Goal: Transaction & Acquisition: Download file/media

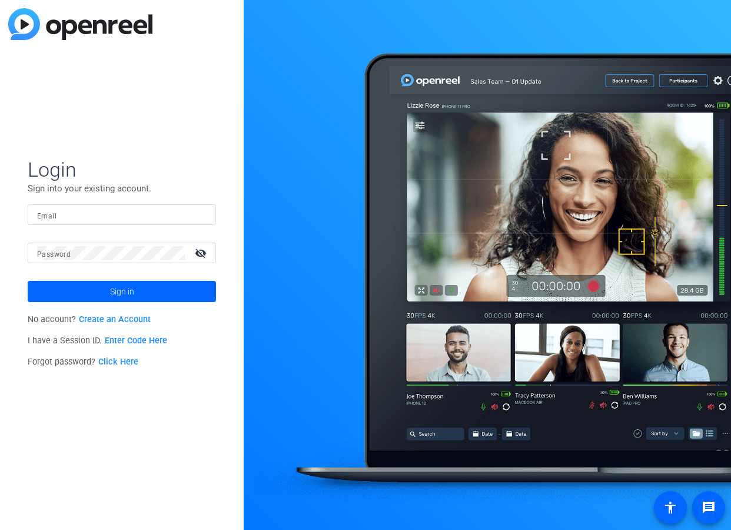
click at [119, 455] on div "Login Sign into your existing account. Email Password visibility_off Sign in No…" at bounding box center [122, 265] width 244 height 530
click at [78, 214] on input "Email" at bounding box center [122, 215] width 170 height 14
paste input "DigitalLearningResourcesTF@informa.com"
type input "DigitalLearningResourcesTF@informa.com"
drag, startPoint x: 145, startPoint y: 425, endPoint x: 135, endPoint y: 360, distance: 65.5
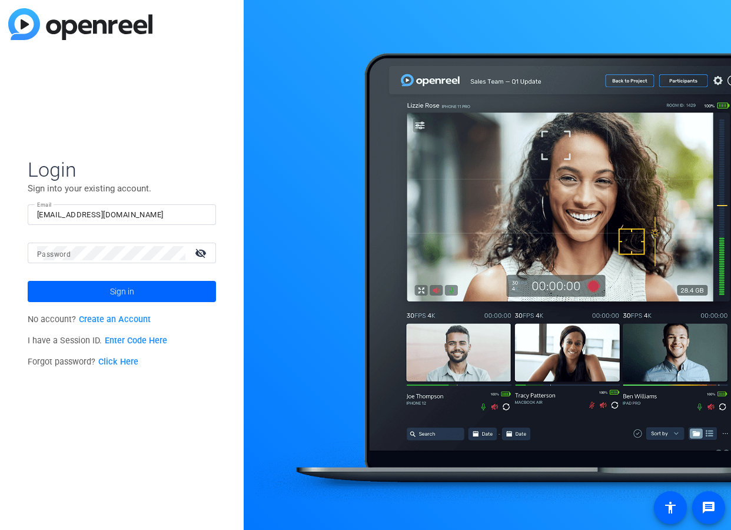
click at [145, 425] on div "Login Sign into your existing account. Email DigitalLearningResourcesTF@informa…" at bounding box center [122, 265] width 244 height 530
click at [101, 240] on mat-form-field "Email DigitalLearningResourcesTF@informa.com" at bounding box center [122, 223] width 188 height 38
click at [120, 285] on span "Sign in" at bounding box center [122, 291] width 24 height 29
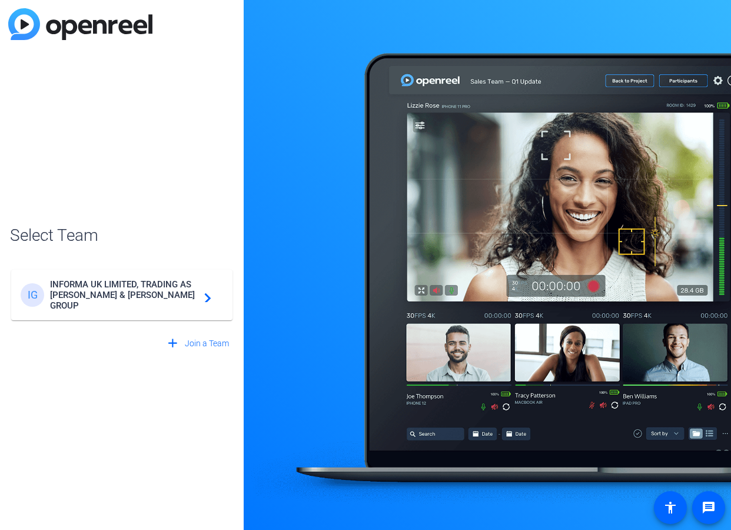
click at [101, 281] on mat-card-content "IG INFORMA UK LIMITED, TRADING AS TAYLOR & FRANCIS GROUP navigate_next" at bounding box center [121, 295] width 221 height 51
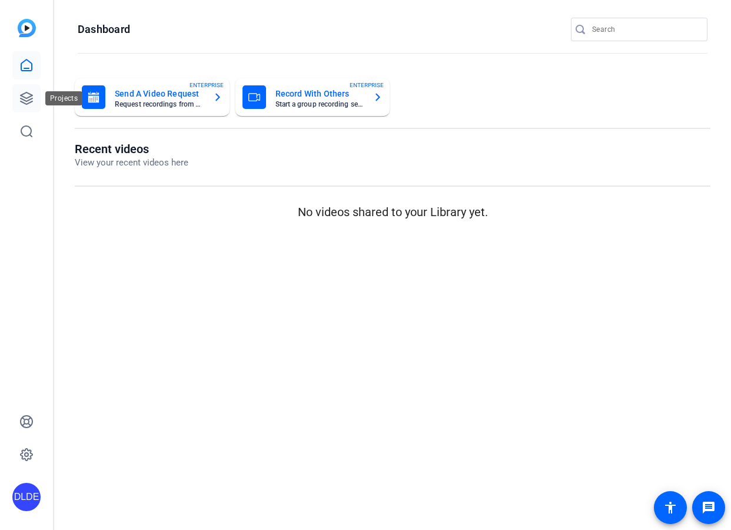
click at [34, 104] on link at bounding box center [26, 98] width 28 height 28
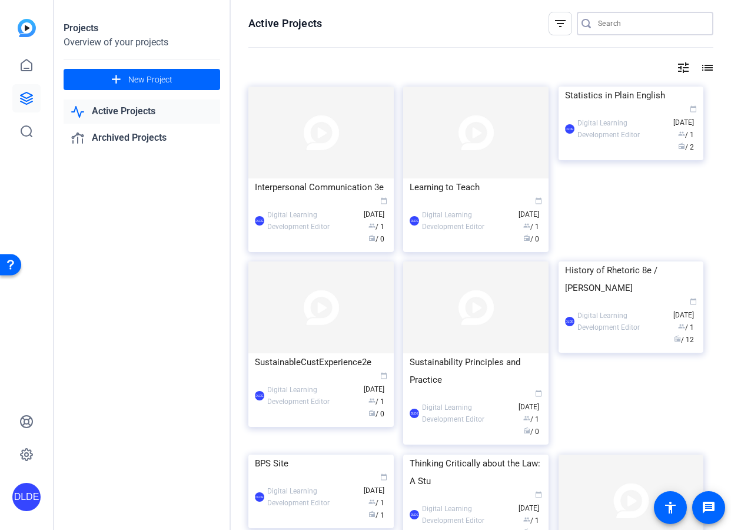
click at [620, 20] on input "Search" at bounding box center [651, 23] width 106 height 14
type input "quieros"
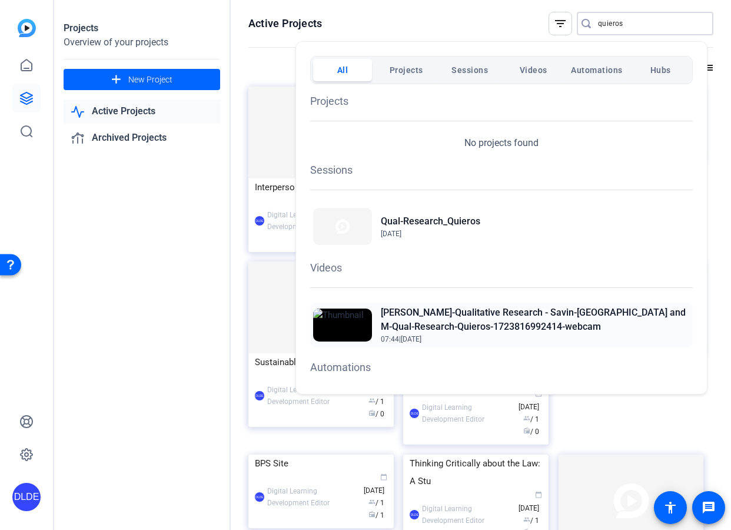
click at [459, 311] on h2 "[PERSON_NAME]-Qualitative Research - Savin-[GEOGRAPHIC_DATA] and M-Qual-Researc…" at bounding box center [535, 320] width 309 height 28
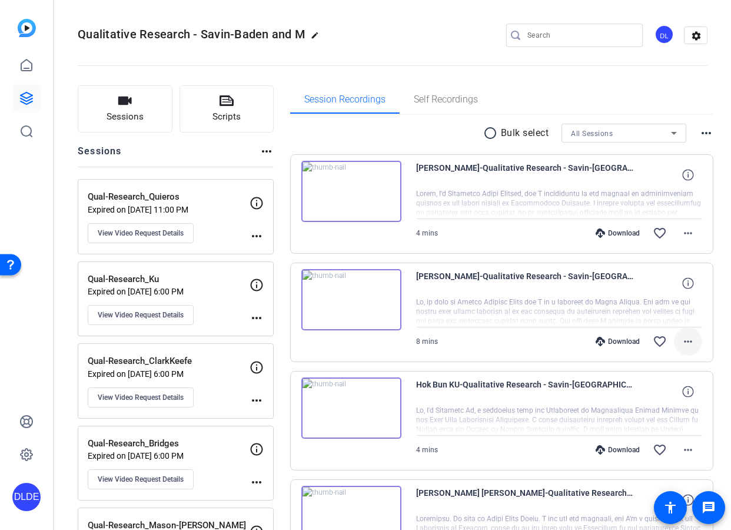
click at [685, 342] on mat-icon "more_horiz" at bounding box center [688, 342] width 14 height 14
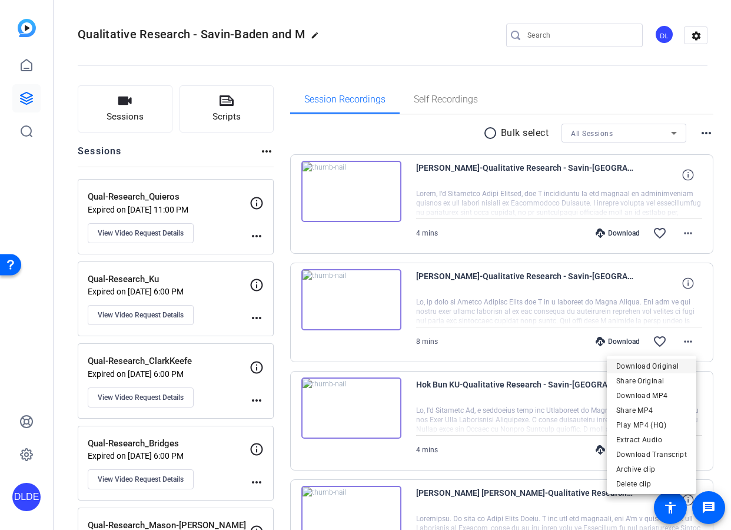
click at [650, 366] on span "Download Original" at bounding box center [652, 366] width 71 height 14
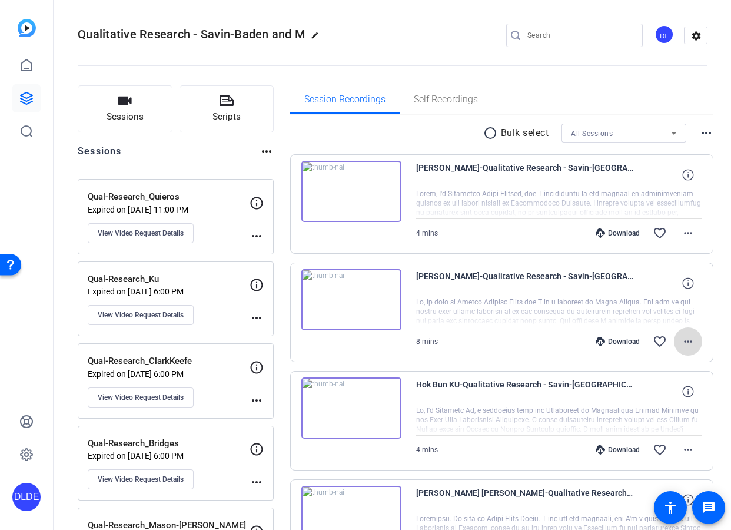
click at [682, 340] on mat-icon "more_horiz" at bounding box center [688, 342] width 14 height 14
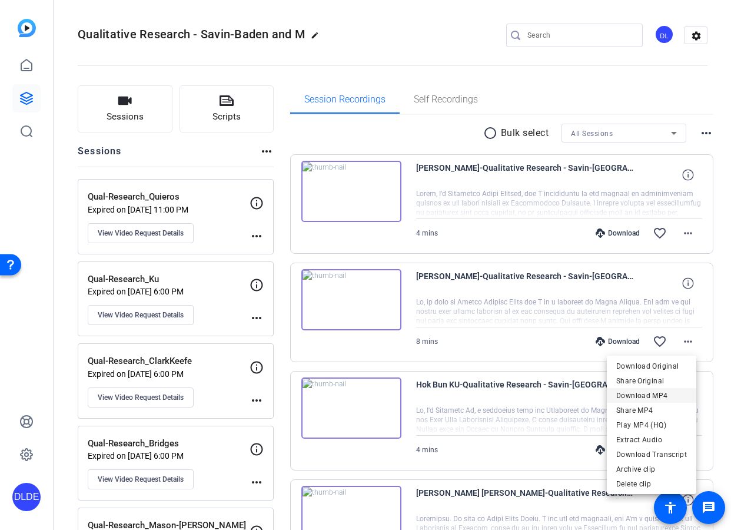
click at [658, 396] on span "Download MP4" at bounding box center [652, 396] width 71 height 14
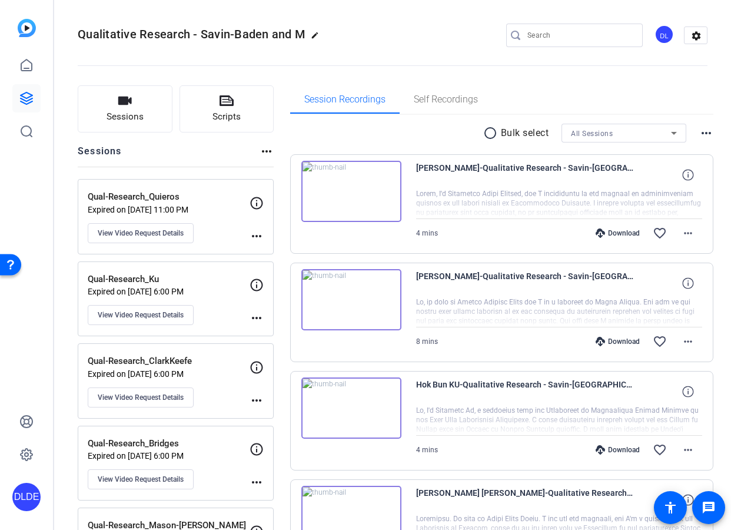
click at [104, 55] on openreel-divider-bar at bounding box center [393, 62] width 630 height 36
click at [681, 343] on mat-icon "more_horiz" at bounding box center [688, 342] width 14 height 14
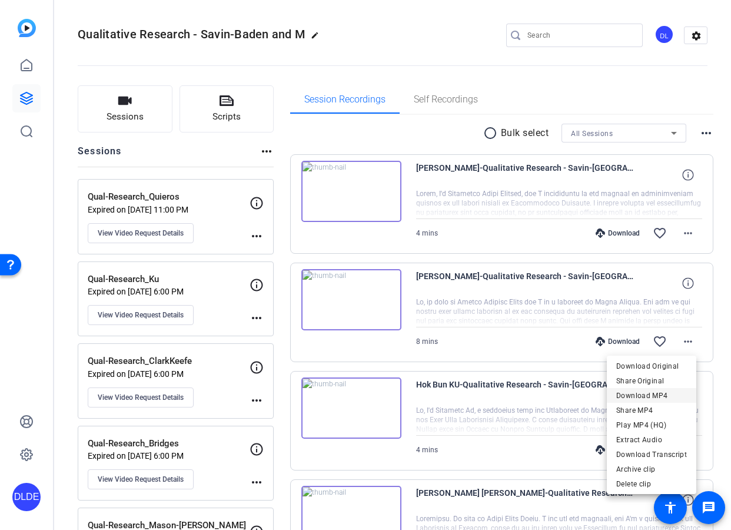
click at [637, 392] on span "Download MP4" at bounding box center [652, 396] width 71 height 14
